Goal: Transaction & Acquisition: Purchase product/service

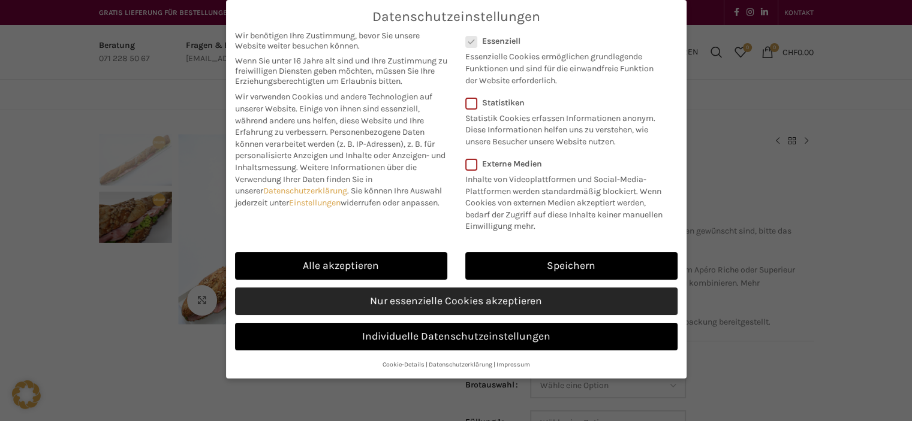
click at [392, 306] on link "Nur essenzielle Cookies akzeptieren" at bounding box center [456, 302] width 442 height 28
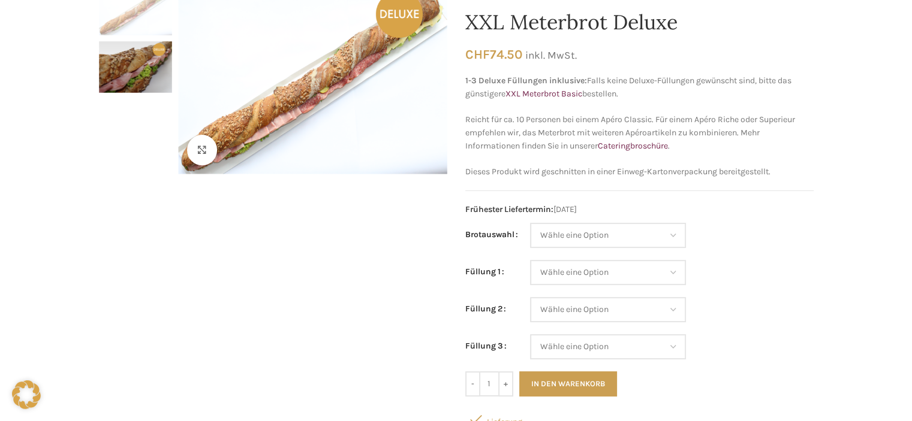
scroll to position [60, 0]
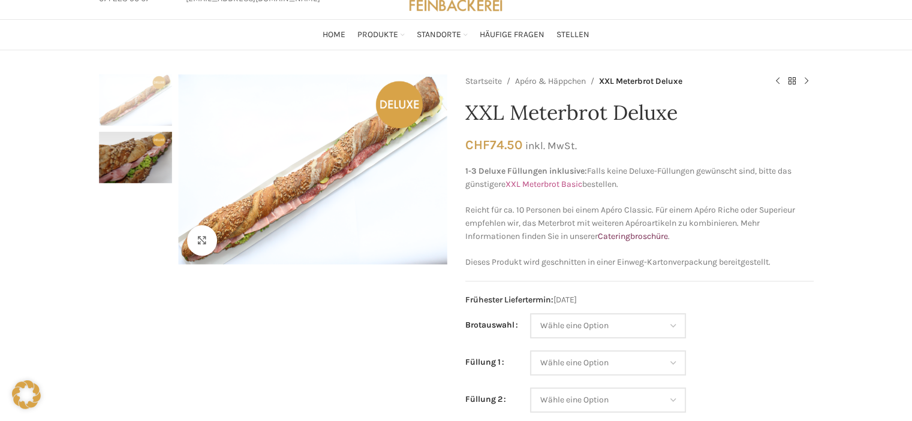
click at [534, 182] on link "XXL Meterbrot Basic" at bounding box center [543, 184] width 77 height 10
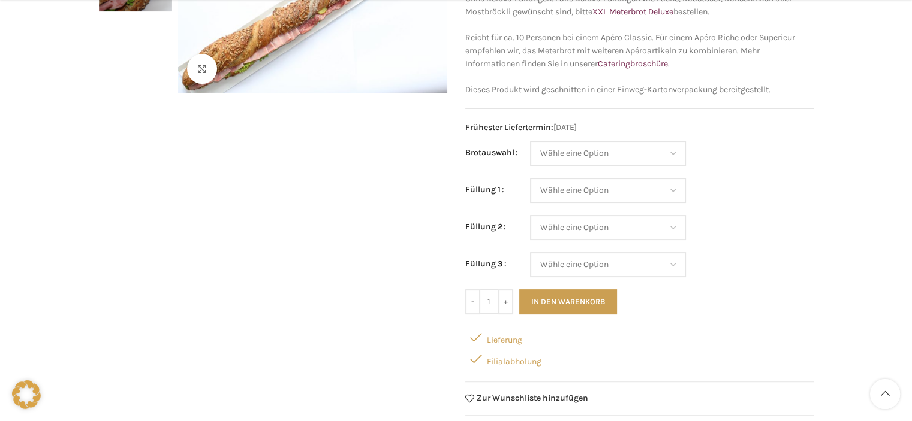
scroll to position [240, 0]
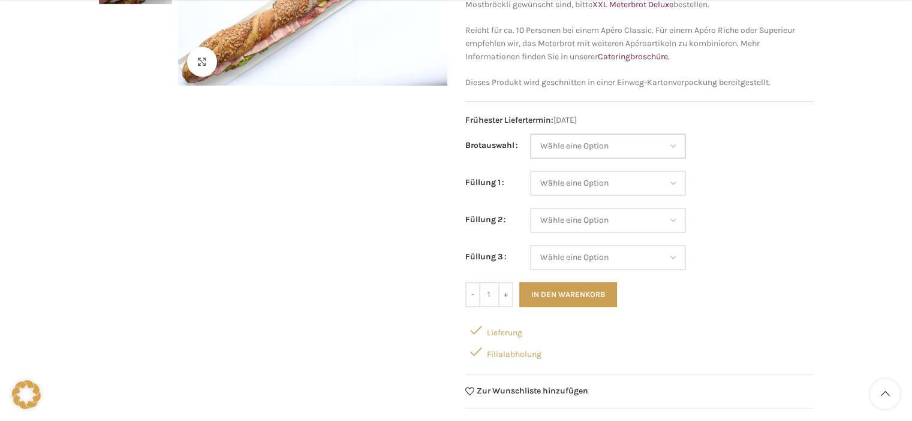
click at [571, 144] on select "Wähle eine Option Baguette Paillasse dunkel Paillasse knusper (Bild) Laugenbagu…" at bounding box center [608, 146] width 156 height 25
select select "Laugenbaguette"
click at [530, 134] on select "Wähle eine Option Baguette Paillasse dunkel Paillasse knusper (Bild) Laugenbagu…" at bounding box center [608, 146] width 156 height 25
click at [572, 184] on select "Wähle eine Option Salami Schinken Fleischkäse Trutenschinken Appenzellerkäse Gr…" at bounding box center [608, 183] width 156 height 25
click at [530, 171] on select "Wähle eine Option Salami Schinken Fleischkäse Trutenschinken Appenzellerkäse Gr…" at bounding box center [608, 183] width 156 height 25
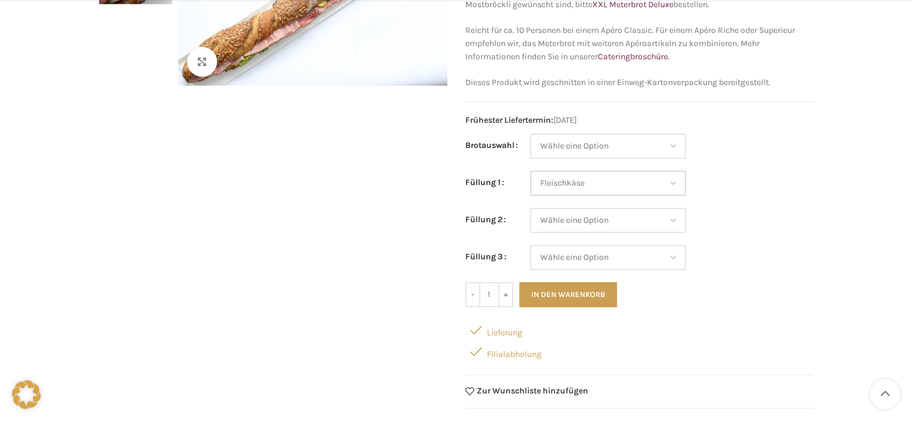
select select "Fleischkäse"
click at [569, 221] on select "Wähle eine Option Salami Schinken Fleischkäse Trutenschinken Appenzellerkäse Gr…" at bounding box center [608, 220] width 156 height 25
select select "Appenzellerkäse"
click at [530, 208] on select "Wähle eine Option Salami Schinken Fleischkäse Trutenschinken Appenzellerkäse Gr…" at bounding box center [608, 220] width 156 height 25
select select "Fleischkäse"
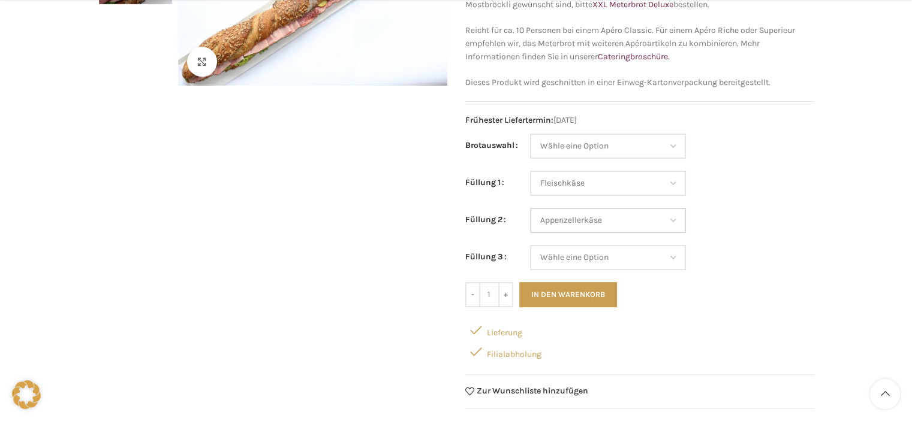
select select "Appenzellerkäse"
click at [577, 259] on select "Wähle eine Option Salami Schinken Fleischkäse Trutenschinken Appenzellerkäse Gr…" at bounding box center [608, 257] width 156 height 25
select select "Gruyère"
click at [530, 245] on select "Wähle eine Option Salami Schinken Fleischkäse Trutenschinken Appenzellerkäse Gr…" at bounding box center [608, 257] width 156 height 25
select select "Fleischkäse"
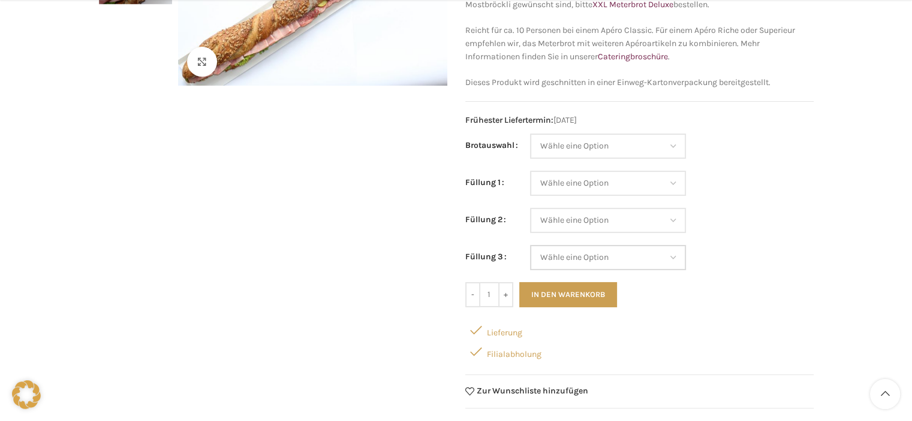
select select "Appenzellerkäse"
select select "Gruyère"
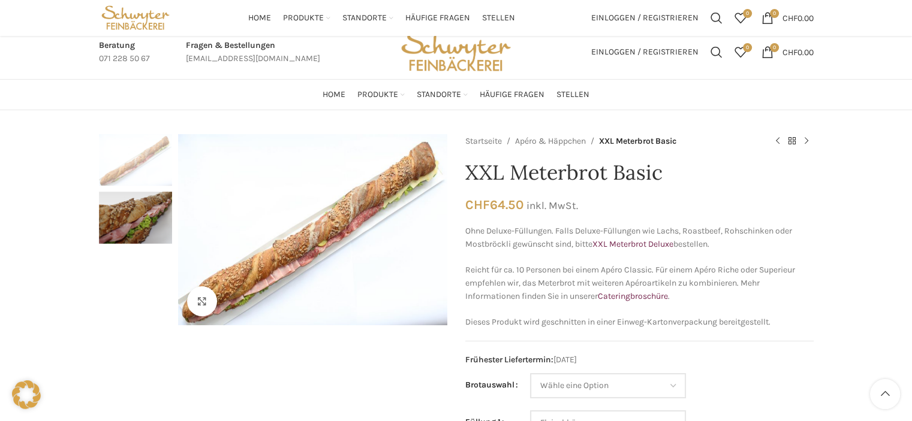
scroll to position [0, 0]
